Goal: Information Seeking & Learning: Learn about a topic

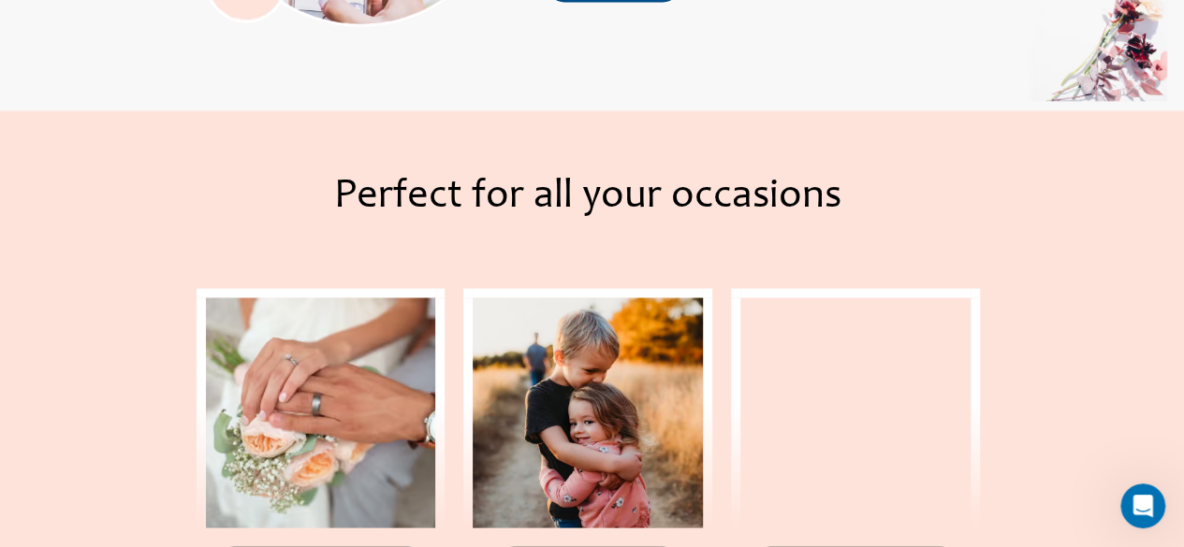
scroll to position [1640, 0]
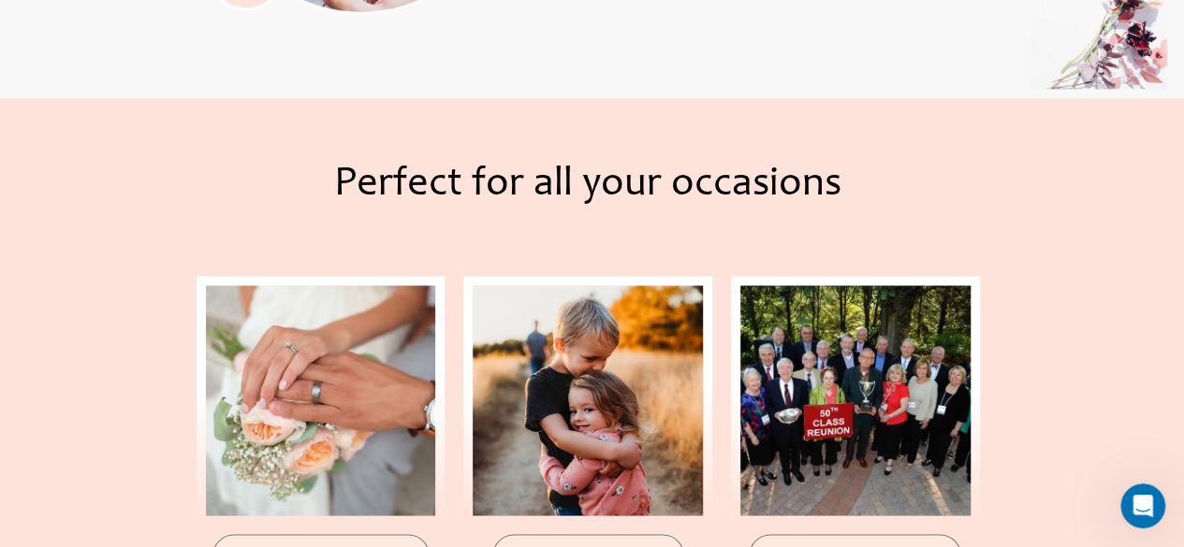
click at [1183, 313] on html "Skip to content Main Menu Events Menu Toggle Weddings Celebrations Reunions How…" at bounding box center [592, 213] width 1184 height 3707
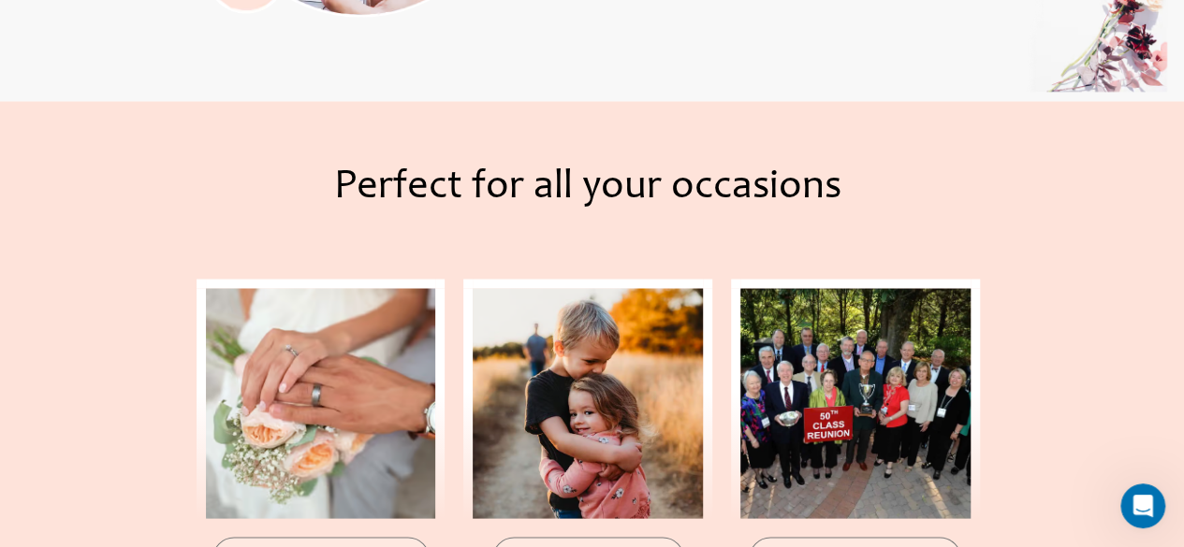
scroll to position [1486, 0]
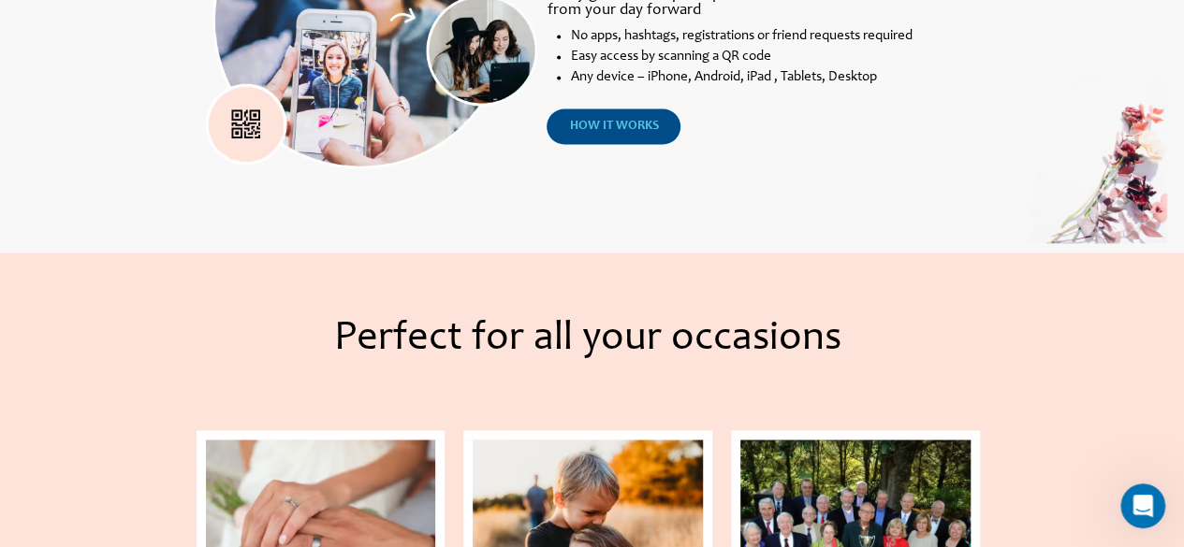
click at [616, 132] on span "how it works" at bounding box center [613, 126] width 89 height 13
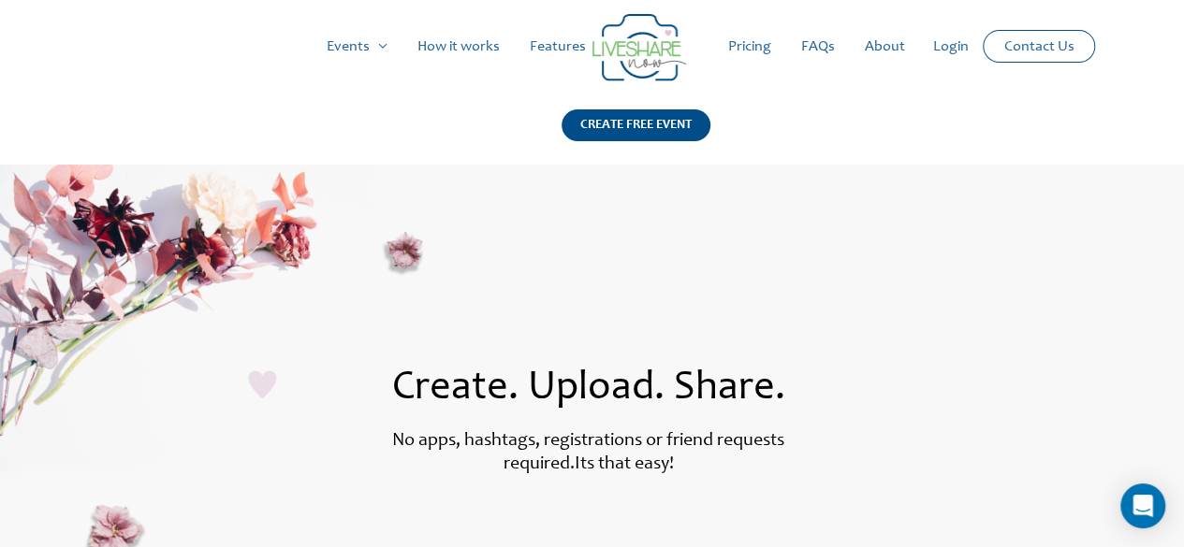
click at [762, 45] on link "Pricing" at bounding box center [749, 47] width 73 height 60
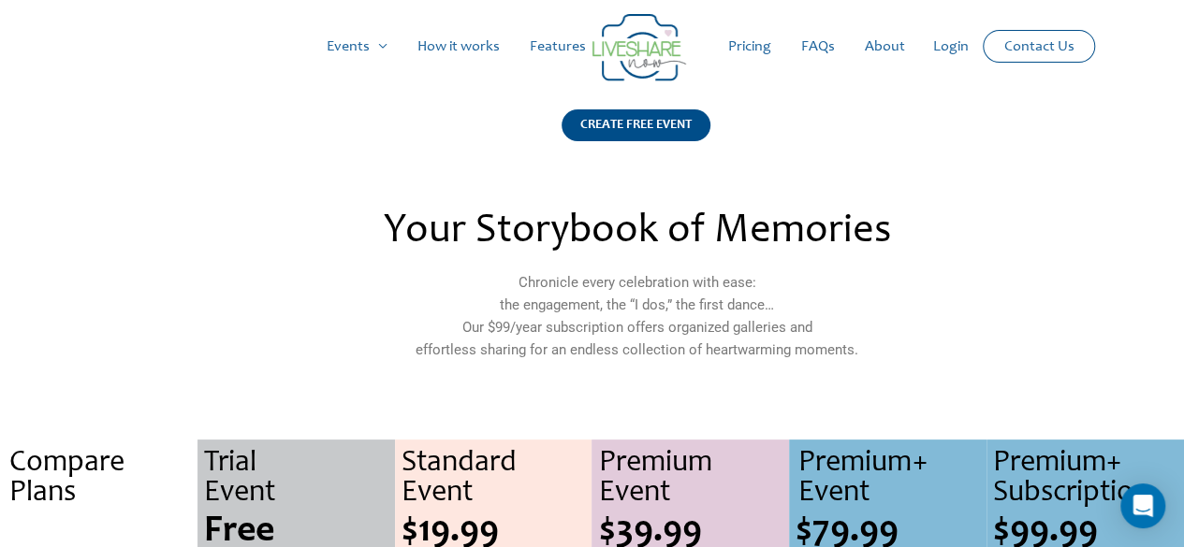
click at [1119, 272] on div "Your Storybook of Memories Chronicle every celebration with ease: the engagemen…" at bounding box center [592, 297] width 1067 height 191
click at [739, 50] on link "Pricing" at bounding box center [749, 47] width 73 height 60
click at [568, 46] on link "Features" at bounding box center [558, 47] width 86 height 60
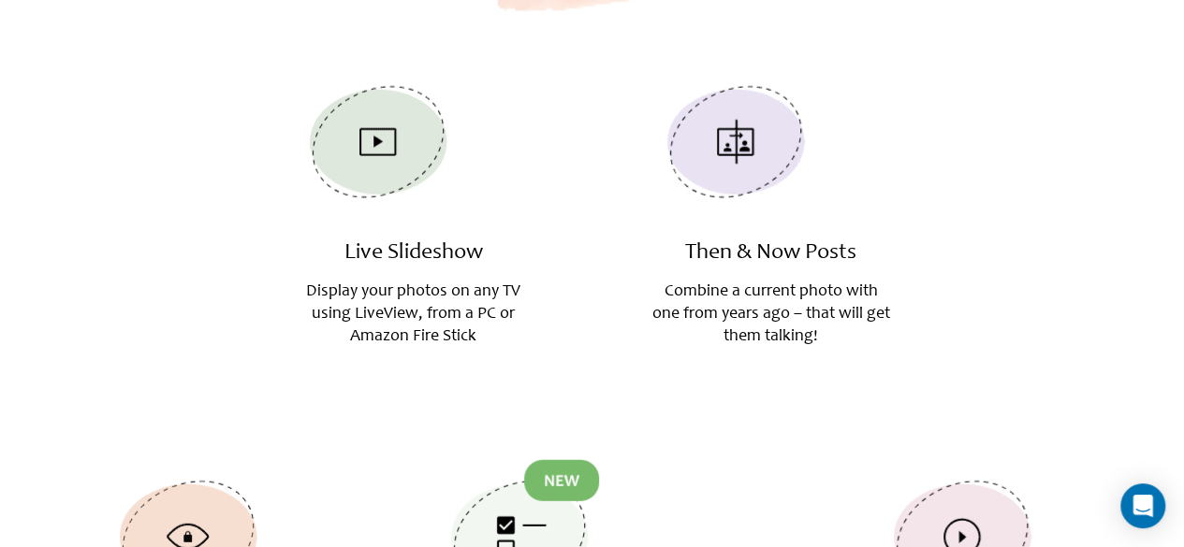
scroll to position [2141, 0]
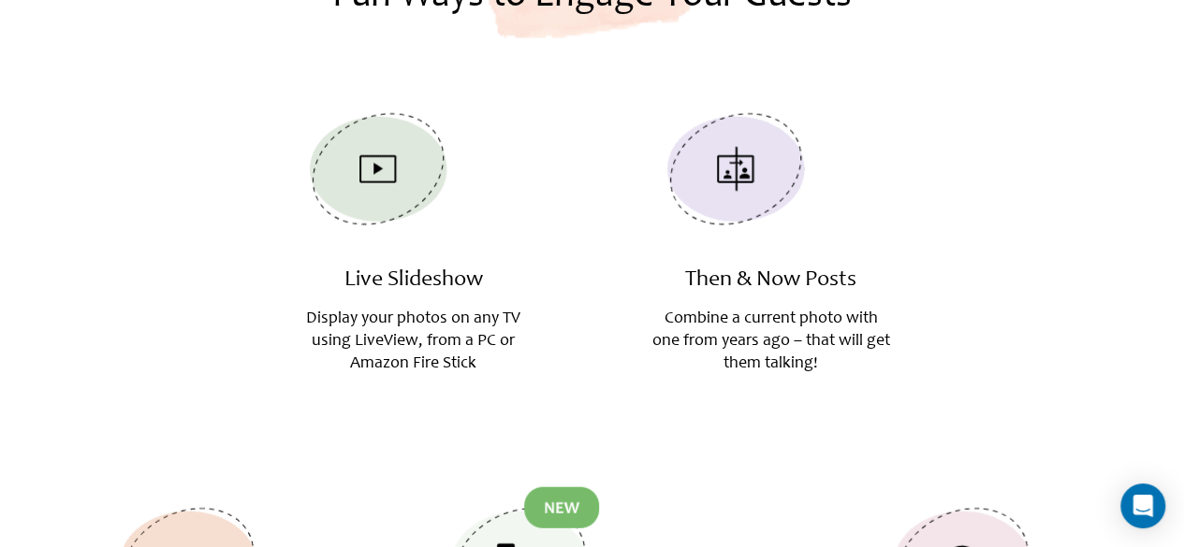
click at [372, 145] on img at bounding box center [378, 170] width 168 height 154
click at [380, 268] on h3 "Live Slideshow" at bounding box center [413, 281] width 239 height 27
click at [398, 141] on img at bounding box center [378, 170] width 168 height 154
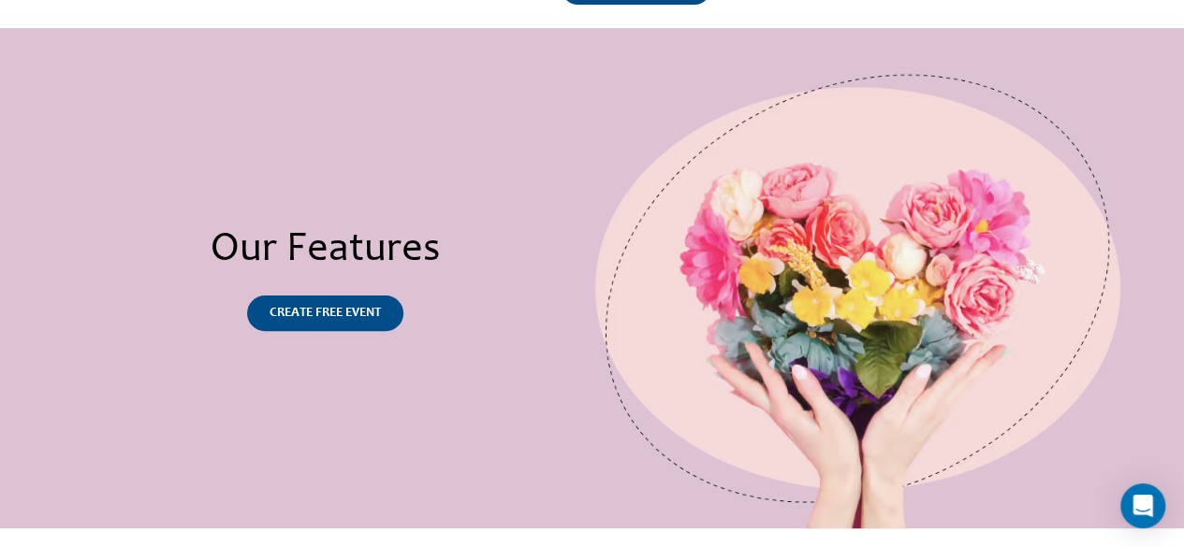
scroll to position [0, 0]
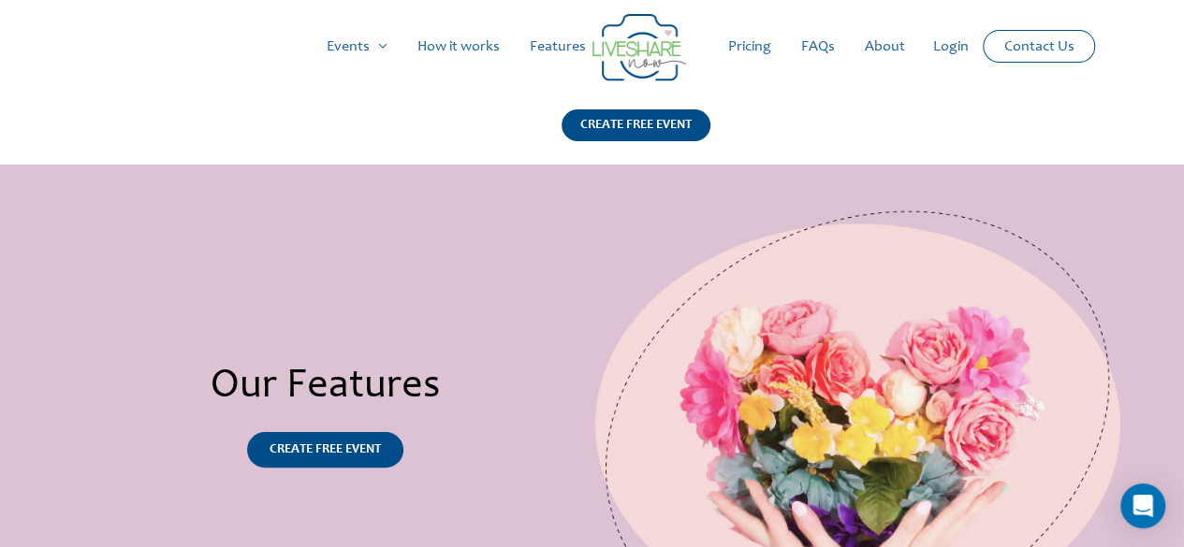
click at [741, 52] on link "Pricing" at bounding box center [749, 47] width 73 height 60
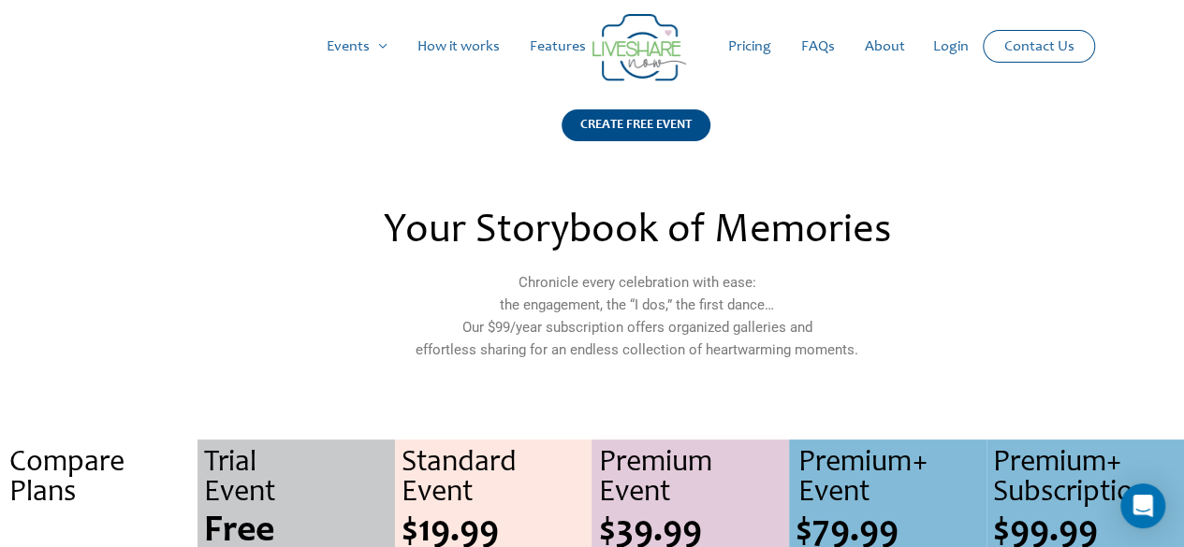
click at [444, 46] on link "How it works" at bounding box center [458, 47] width 112 height 60
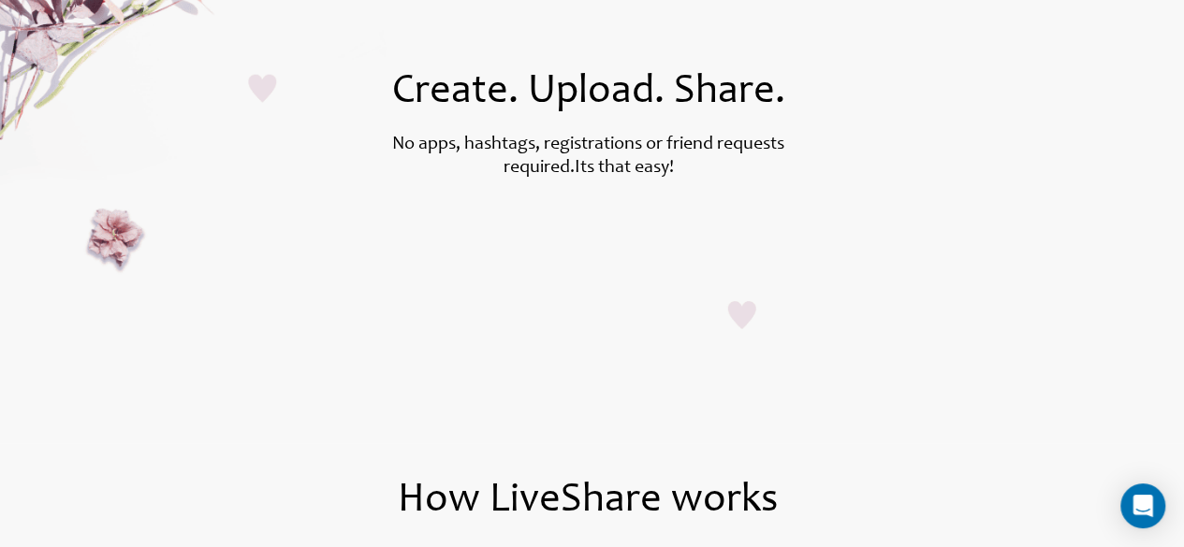
scroll to position [272, 0]
